Goal: Navigation & Orientation: Find specific page/section

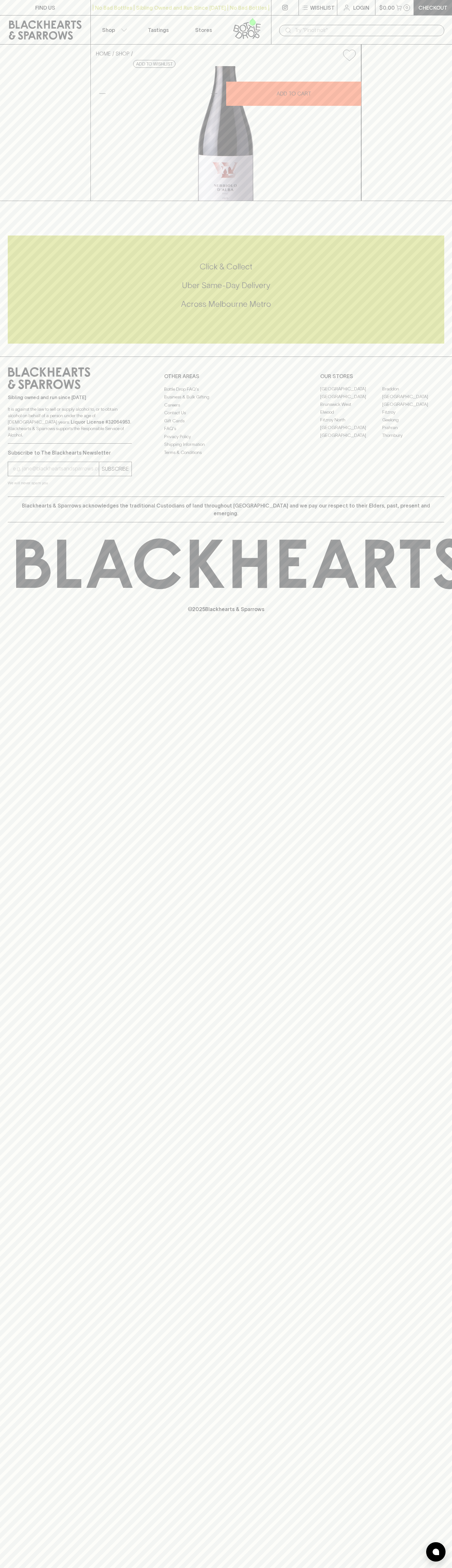
click at [161, 26] on link "Tastings" at bounding box center [158, 29] width 45 height 29
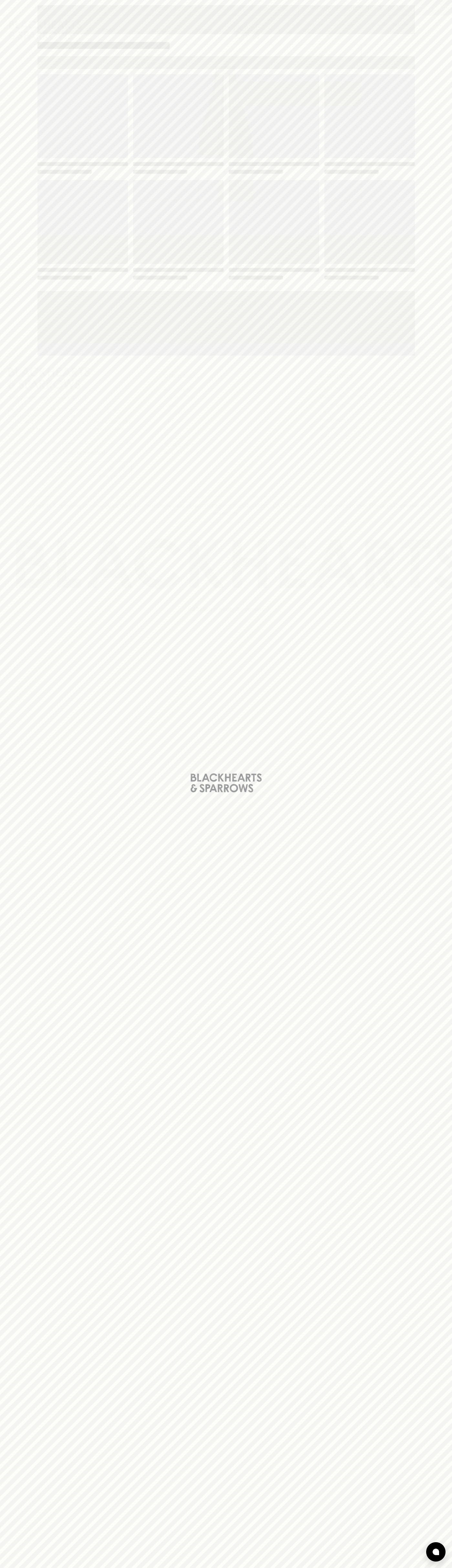
click at [434, 1297] on div "Loading" at bounding box center [226, 784] width 452 height 1568
click at [174, 1567] on html "FIND US | No Bad Bottles | Sibling Owned and Run Since [DATE] | No Bad Bottles …" at bounding box center [226, 784] width 452 height 1568
click at [7, 247] on div "Loading" at bounding box center [226, 784] width 452 height 1568
